Goal: Find specific page/section: Find specific page/section

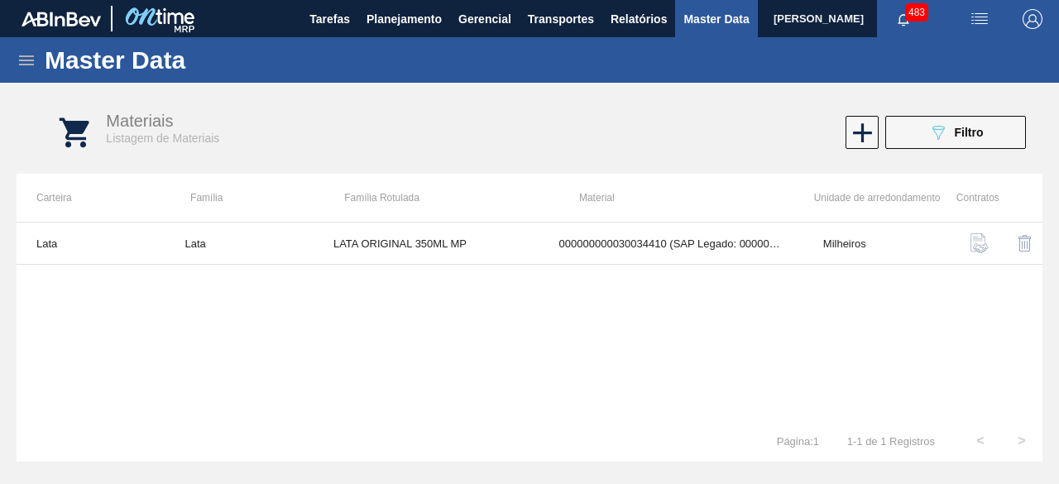
click at [973, 145] on button "089F7B8B-B2A5-4AFE-B5C0-19BA573D28AC Filtro" at bounding box center [955, 132] width 141 height 33
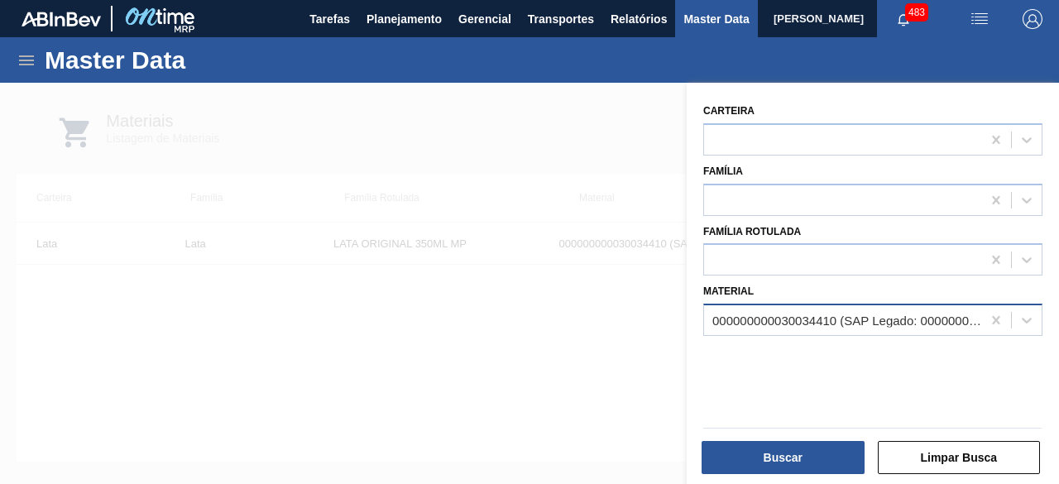
click at [840, 325] on div "000000000030034410 (SAP Legado: 000000000050850974) - LATA AL ORIG 350ML BRILHO…" at bounding box center [847, 320] width 270 height 14
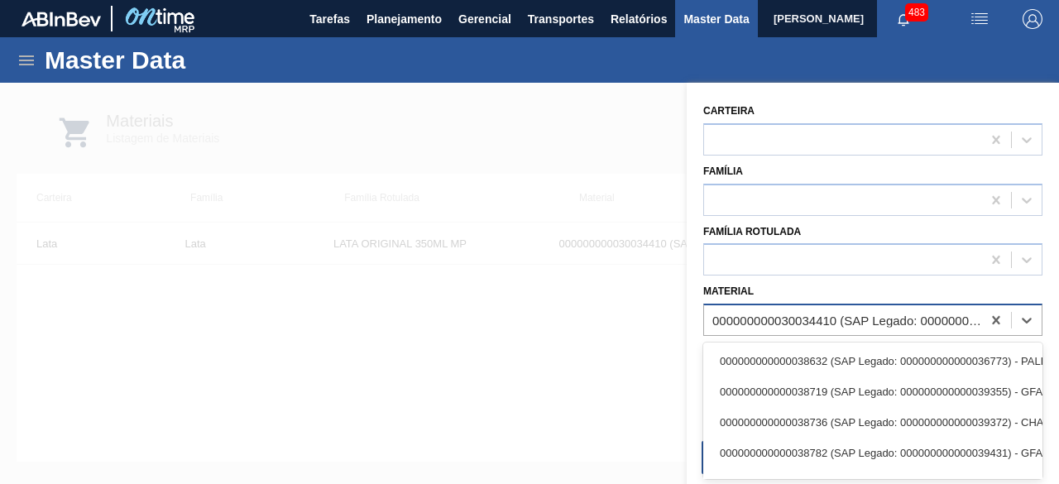
paste input "250192"
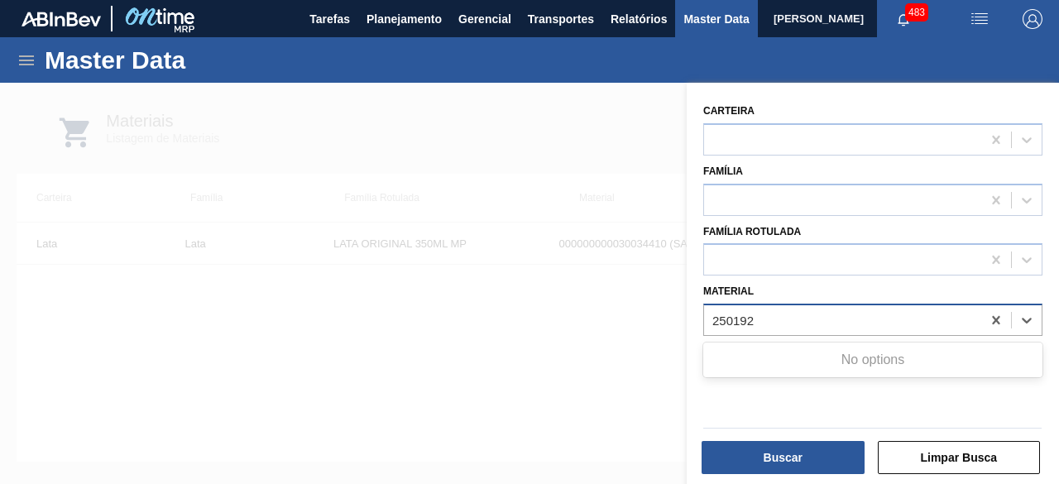
type input "250192"
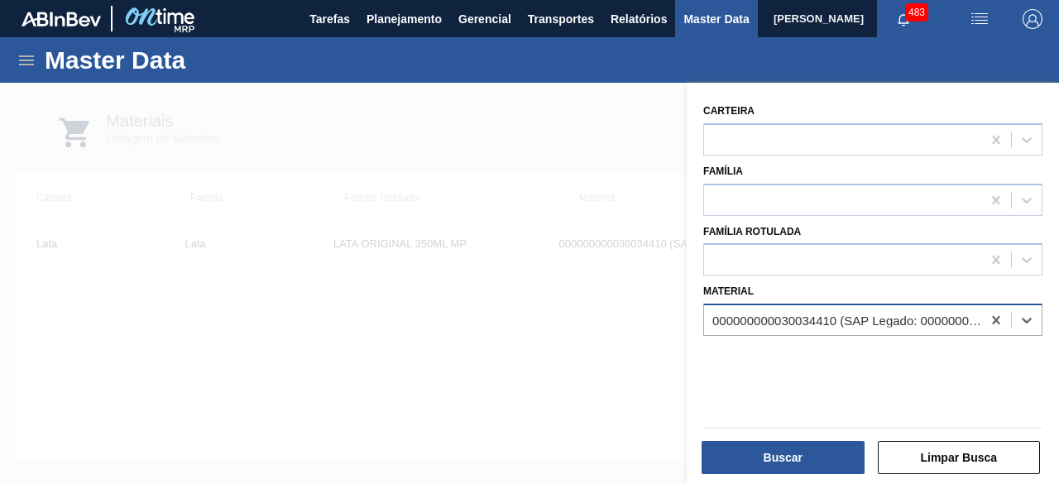
paste input "30034438"
type input "30034438"
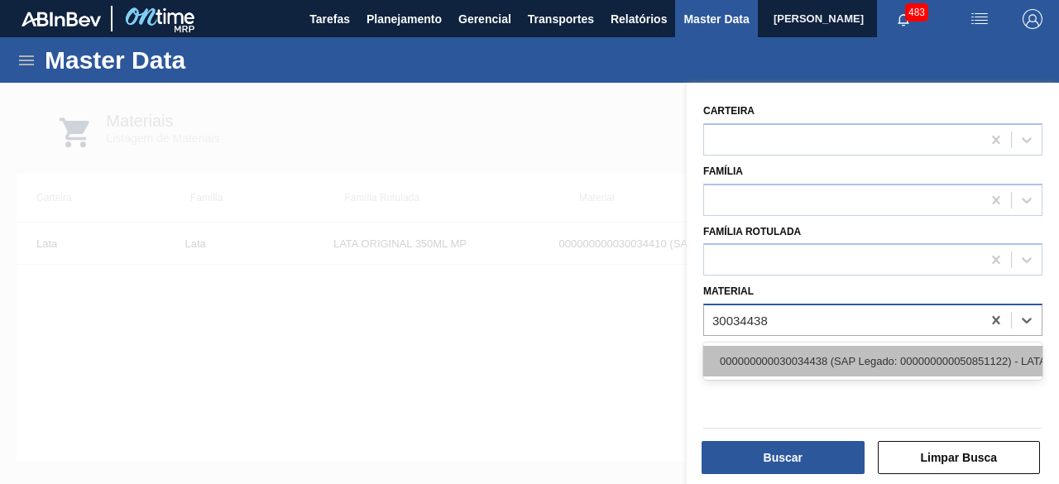
click at [775, 358] on div "000000000030034438 (SAP Legado: 000000000050851122) - LATA AL 350ML GCA WANDINHA" at bounding box center [872, 361] width 339 height 31
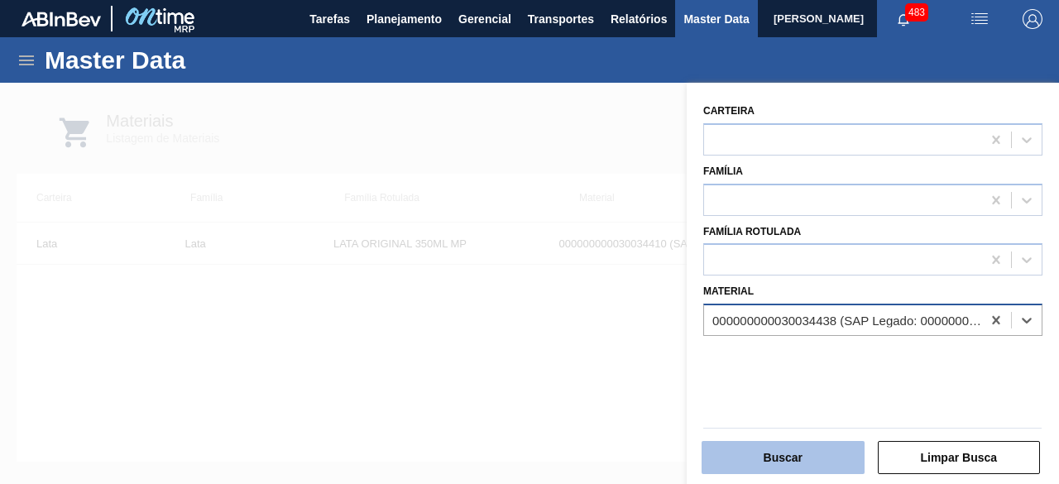
click at [782, 460] on button "Buscar" at bounding box center [782, 457] width 163 height 33
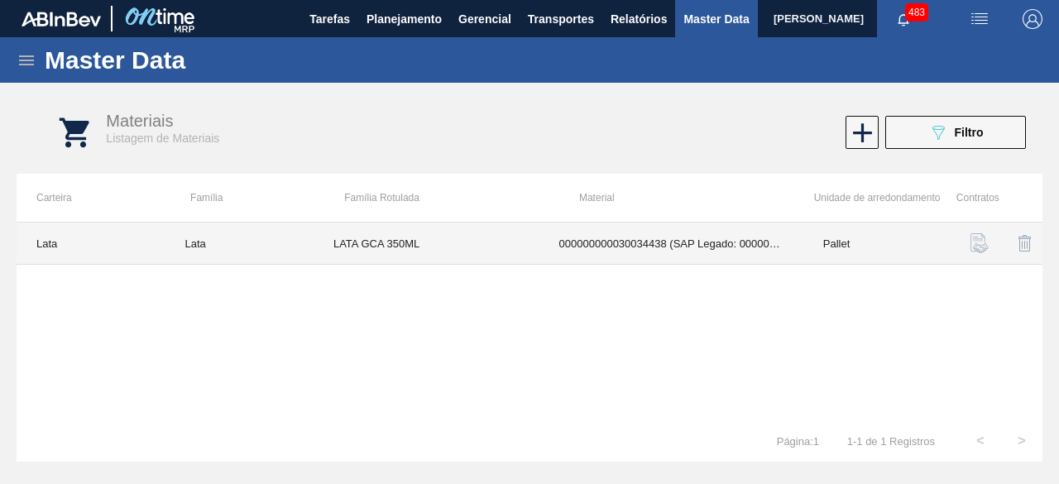
click at [424, 222] on td "LATA GCA 350ML" at bounding box center [426, 243] width 226 height 42
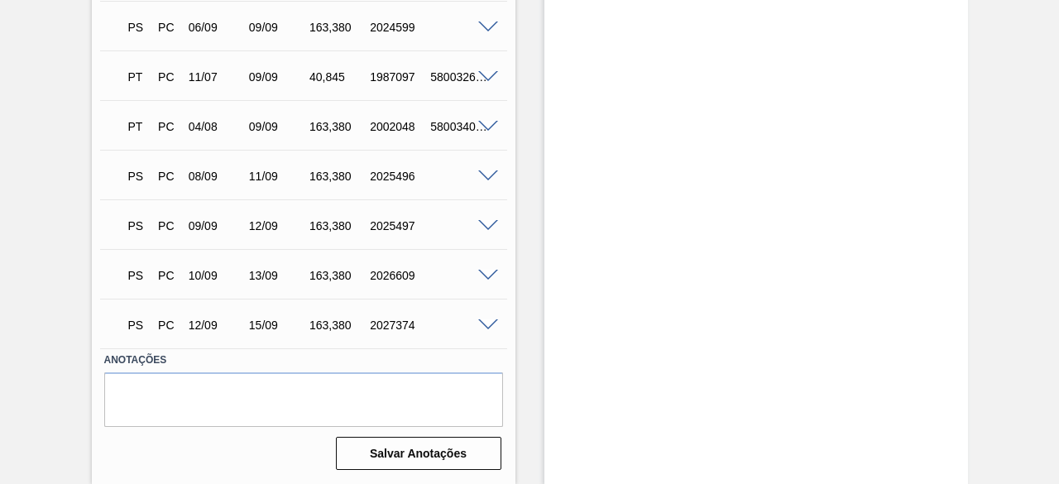
scroll to position [1420, 0]
click at [485, 175] on span at bounding box center [488, 176] width 20 height 12
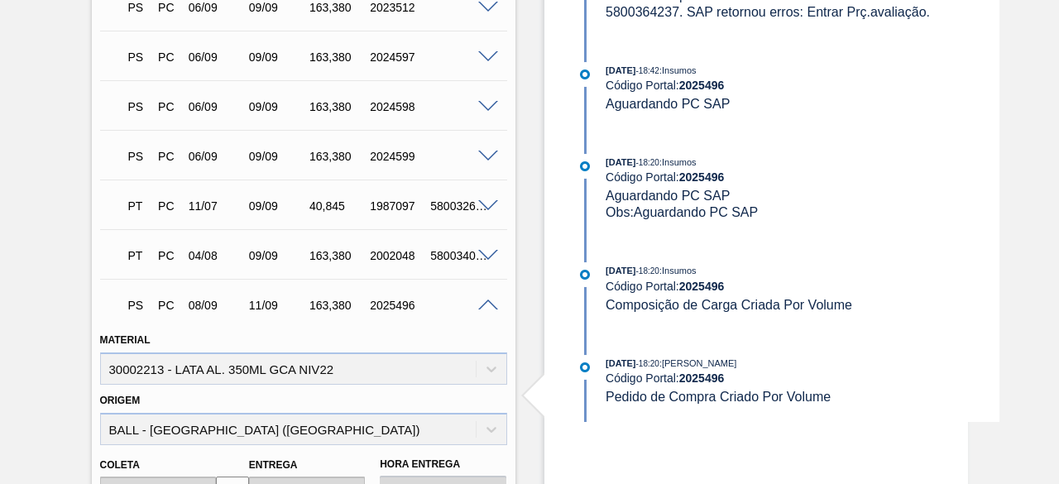
scroll to position [1007, 0]
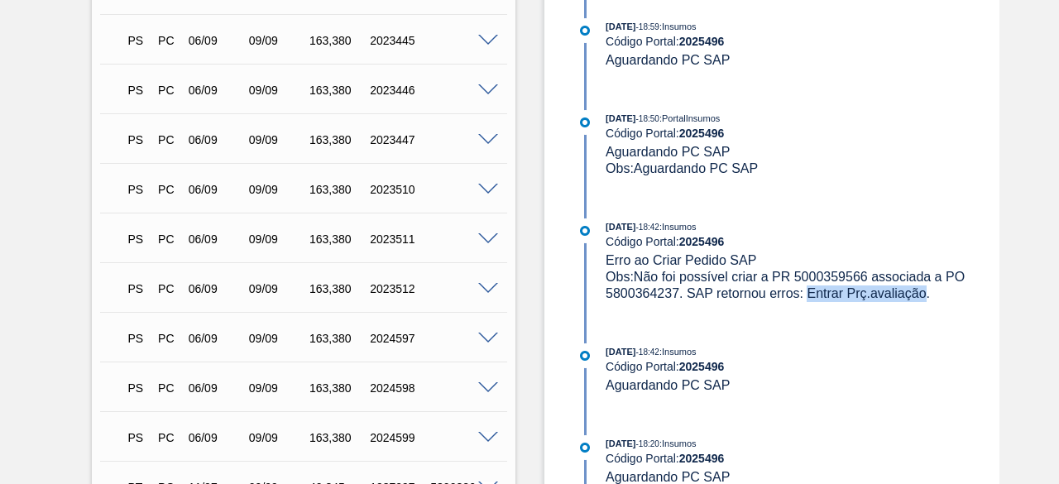
drag, startPoint x: 807, startPoint y: 294, endPoint x: 924, endPoint y: 295, distance: 116.6
click at [924, 295] on span "Obs: Não foi possível criar a PR 5000359566 associada a PO 5800364237. SAP reto…" at bounding box center [786, 285] width 362 height 31
copy span "Entrar Prç.avaliação"
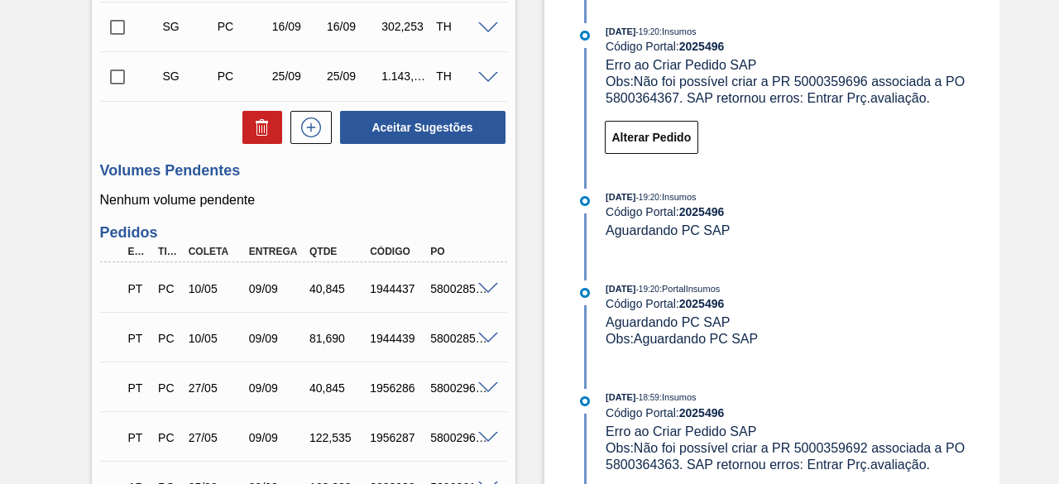
scroll to position [428, 0]
